Goal: Task Accomplishment & Management: Use online tool/utility

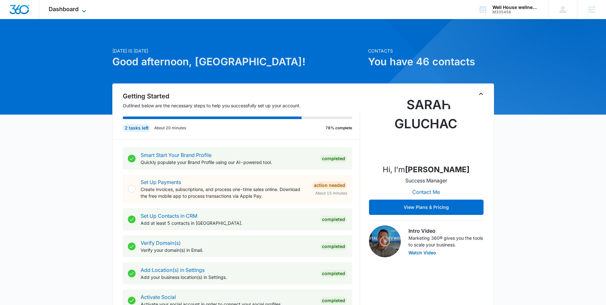
click at [69, 9] on span "Dashboard" at bounding box center [64, 9] width 30 height 7
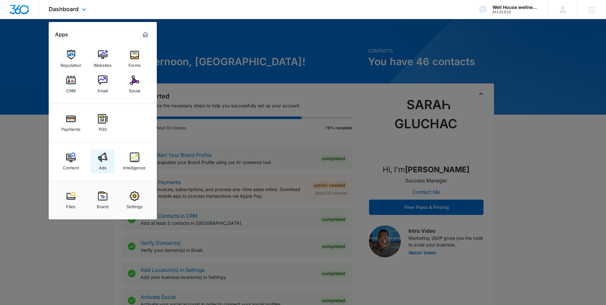
click at [99, 164] on div "Ads" at bounding box center [103, 166] width 8 height 8
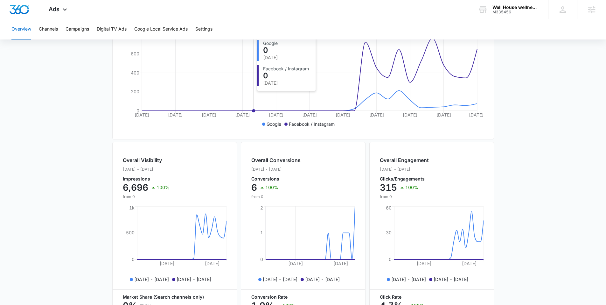
scroll to position [76, 0]
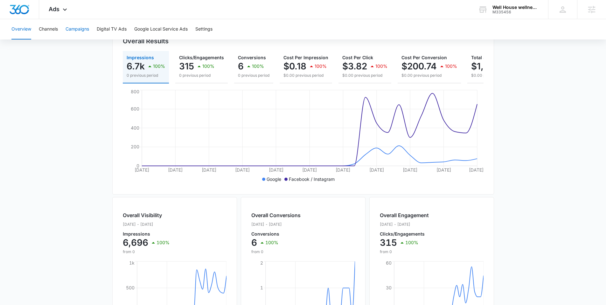
click at [85, 31] on button "Campaigns" at bounding box center [77, 29] width 24 height 20
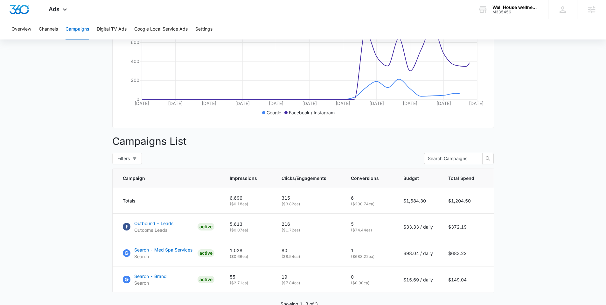
scroll to position [180, 0]
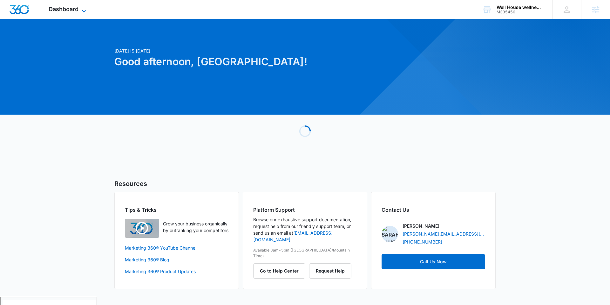
click at [79, 8] on span "Dashboard" at bounding box center [64, 9] width 30 height 7
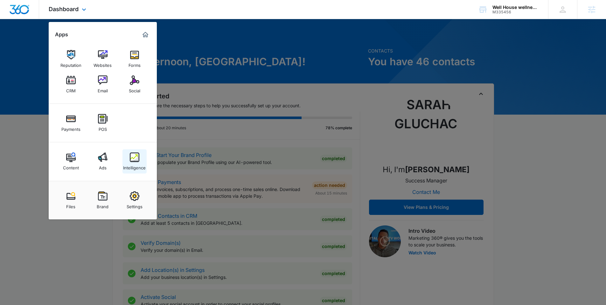
click at [135, 160] on img at bounding box center [135, 157] width 10 height 10
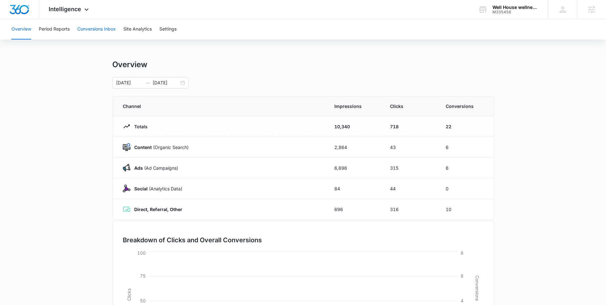
click at [96, 28] on button "Conversions Inbox" at bounding box center [96, 29] width 38 height 20
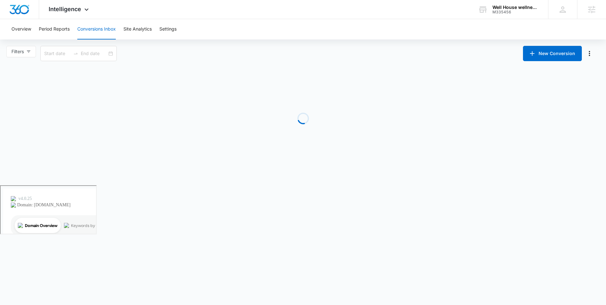
type input "[DATE]"
